Goal: Transaction & Acquisition: Book appointment/travel/reservation

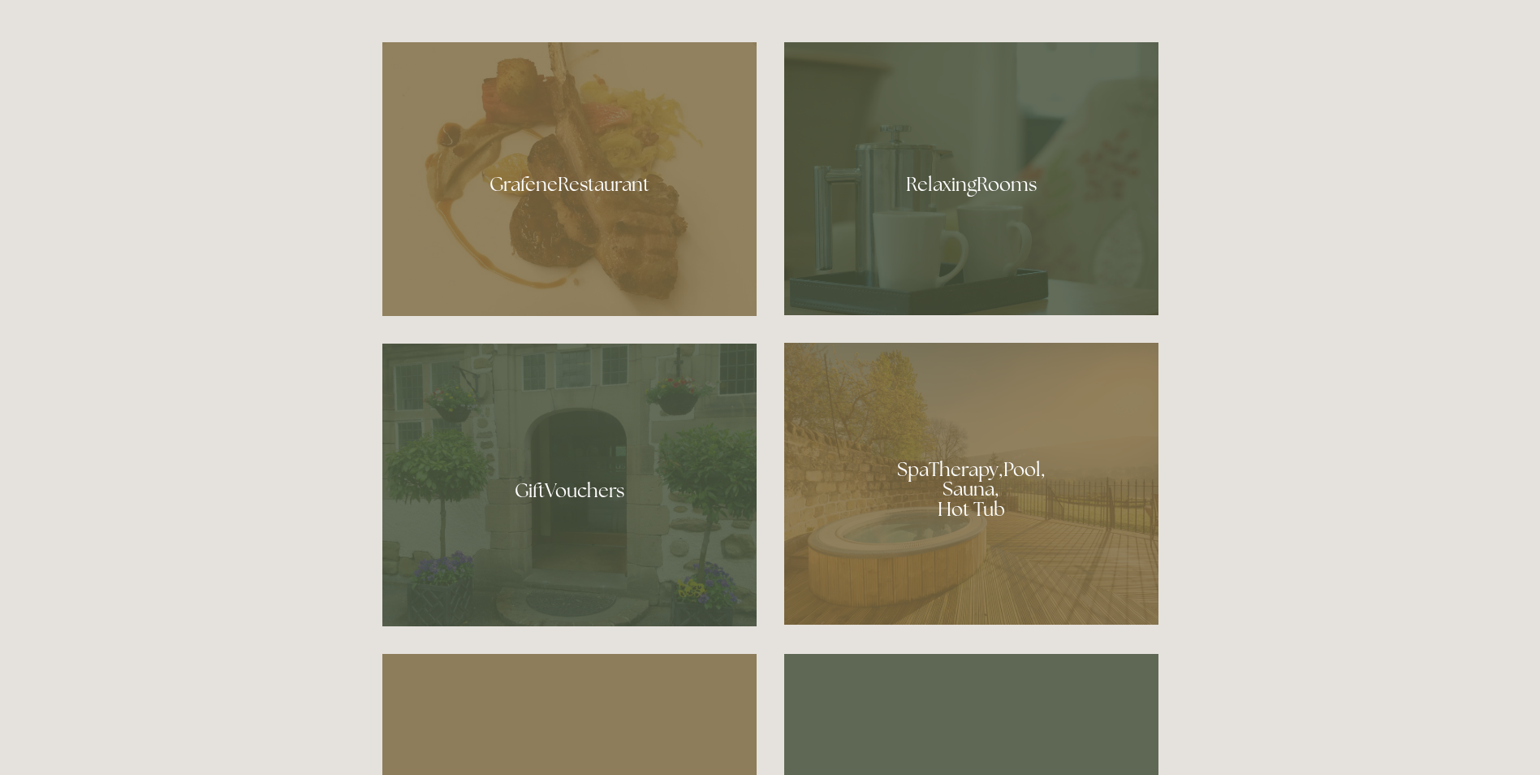
scroll to position [1137, 0]
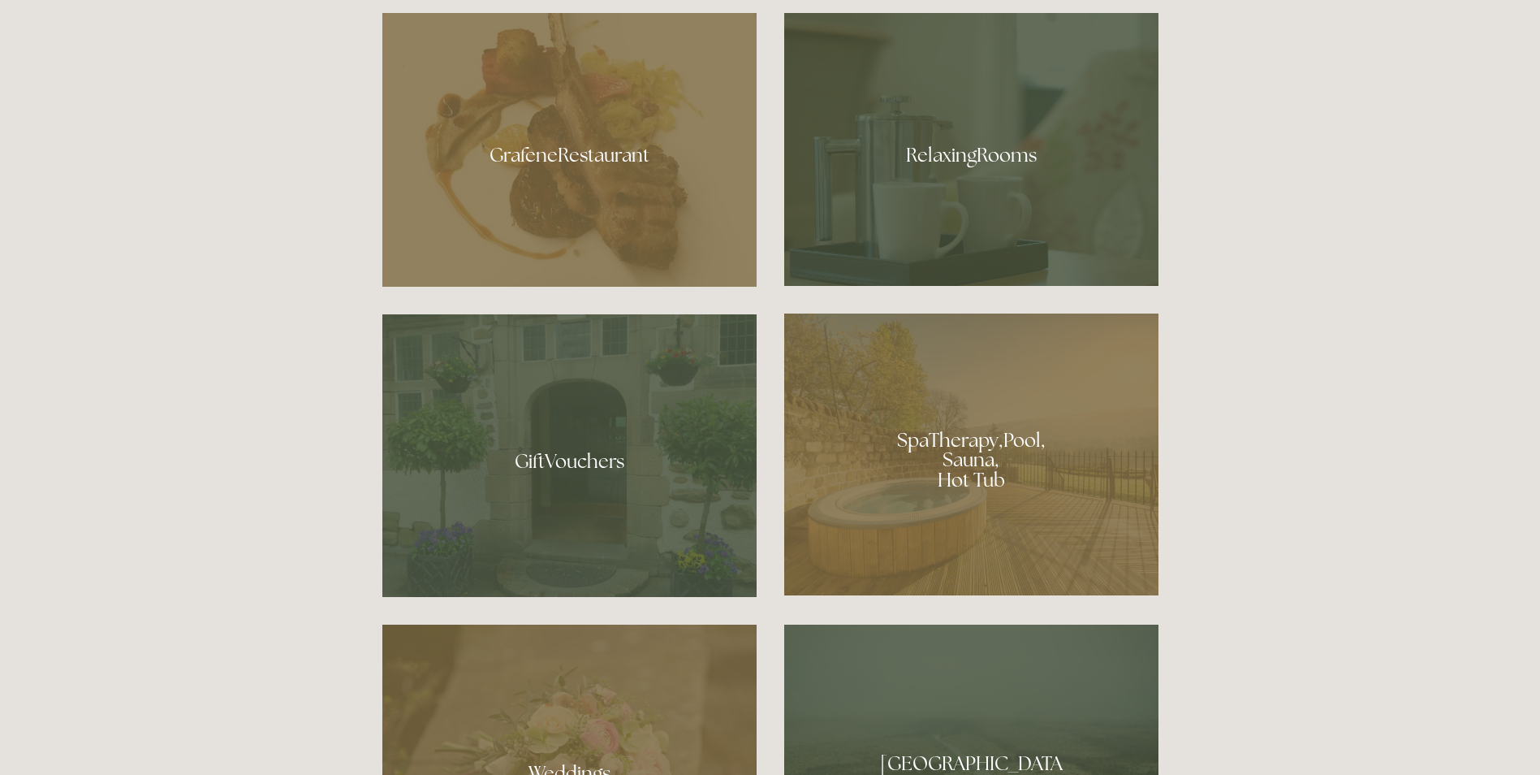
click at [986, 153] on div at bounding box center [971, 149] width 374 height 273
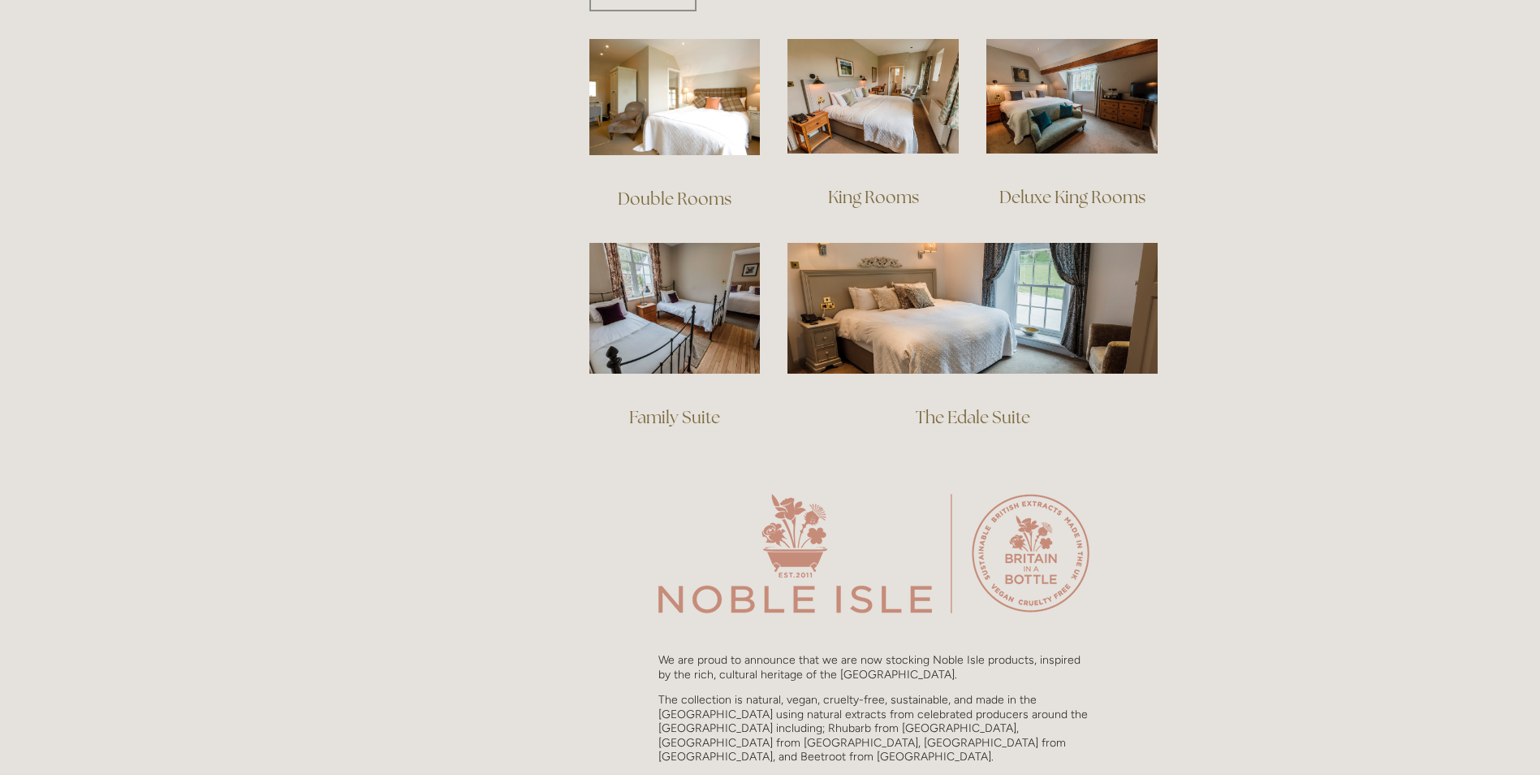
scroll to position [1055, 0]
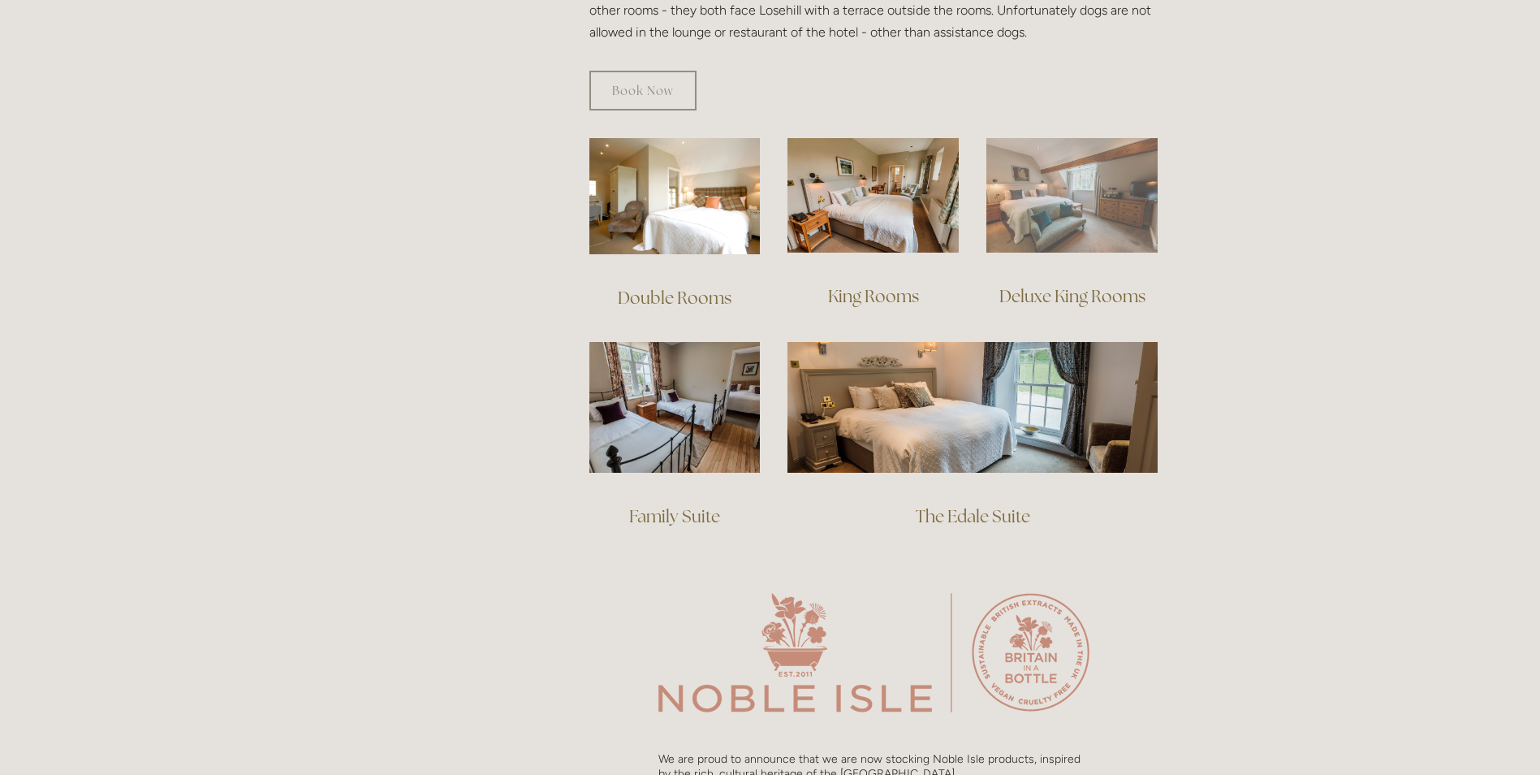
click at [1098, 189] on img at bounding box center [1071, 195] width 171 height 114
